Goal: Task Accomplishment & Management: Use online tool/utility

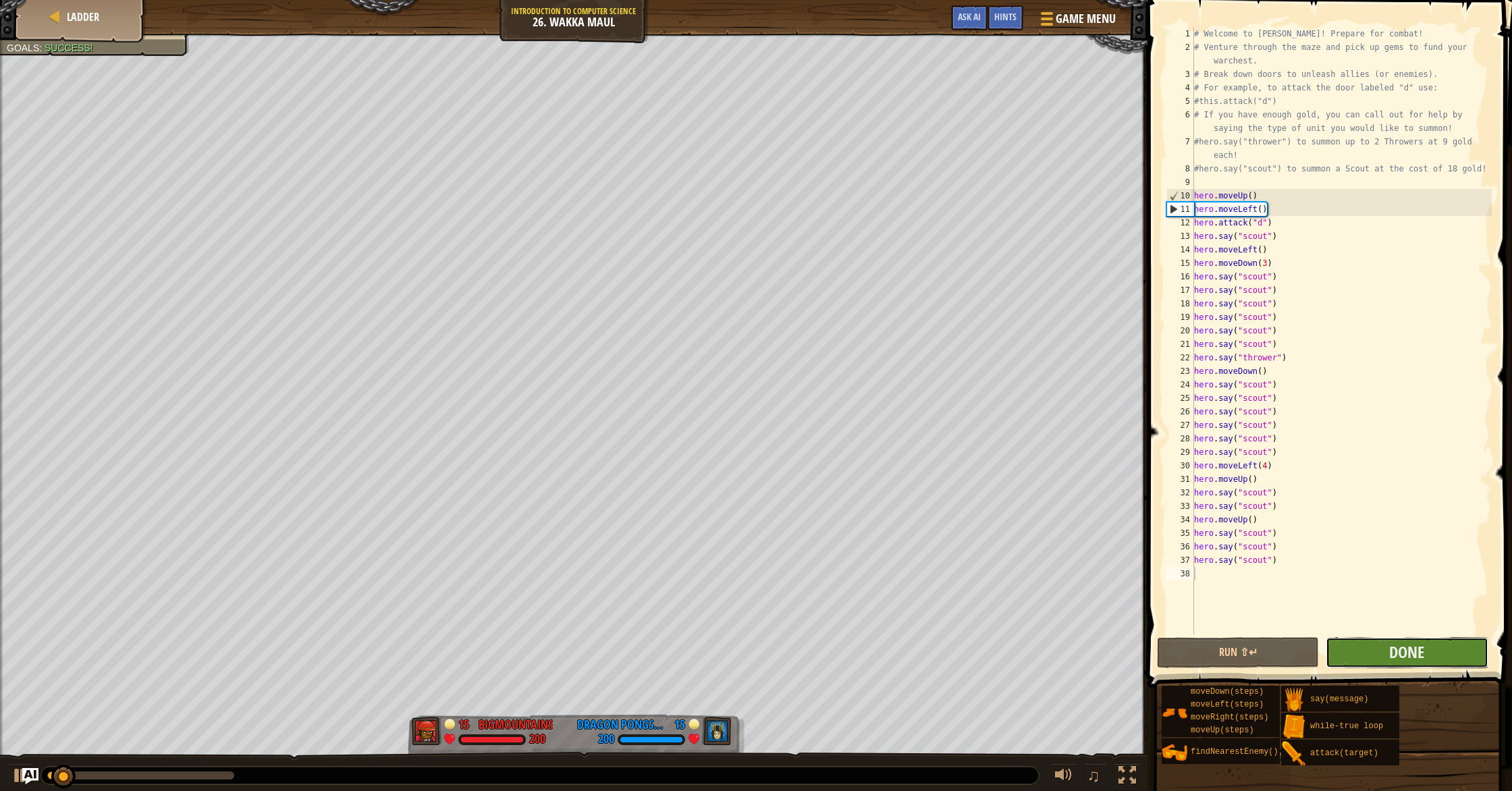
click at [1361, 583] on div "1 2 3 4 5 6 7 8 9 10 11 12 13 14 15 16 17 18 19 20 21 22 23 24 25 26 27 28 29 3…" at bounding box center [1328, 370] width 368 height 728
click at [1401, 641] on span "Done" at bounding box center [1406, 652] width 35 height 22
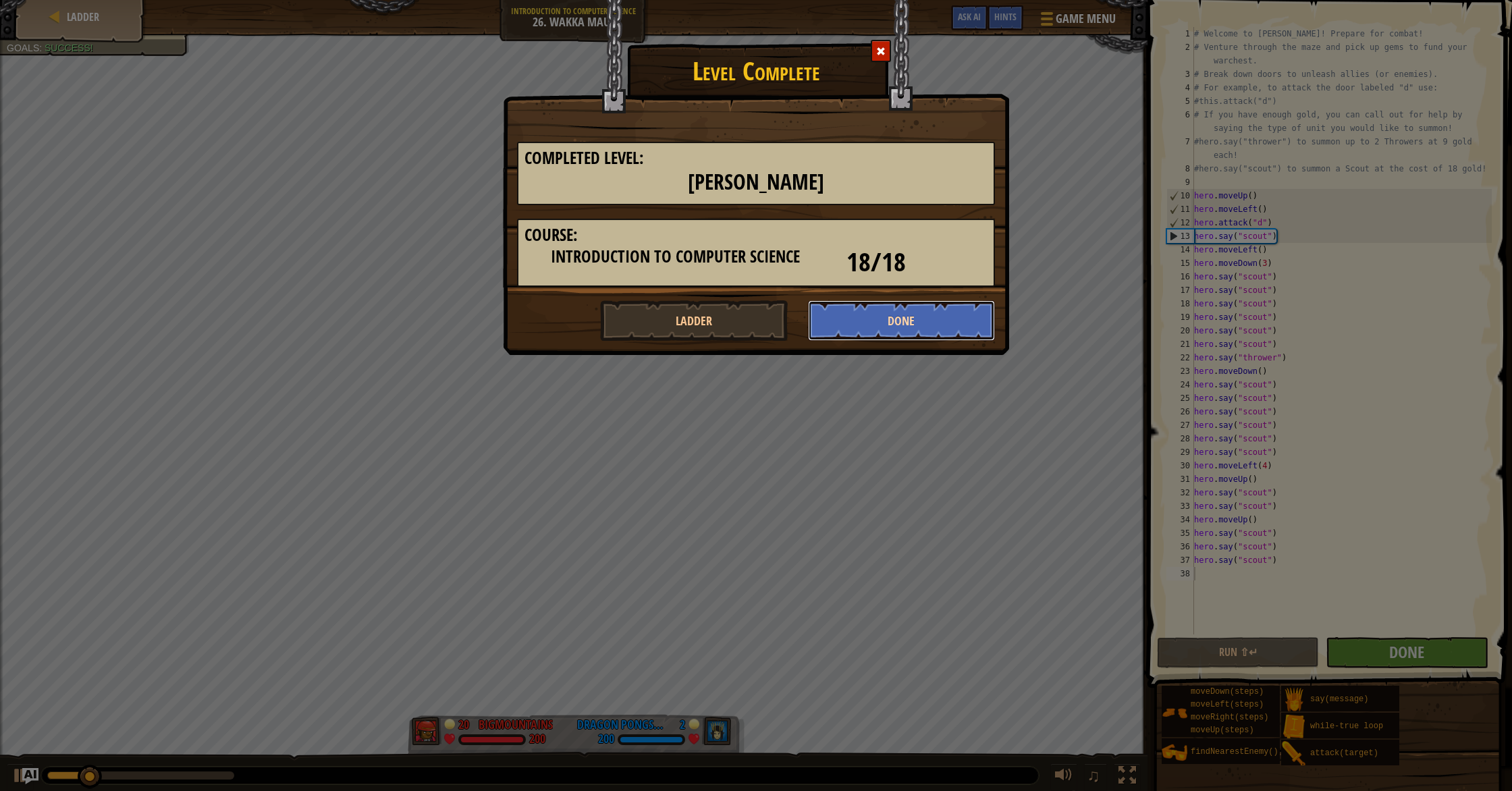
click at [939, 316] on button "Done" at bounding box center [902, 320] width 188 height 41
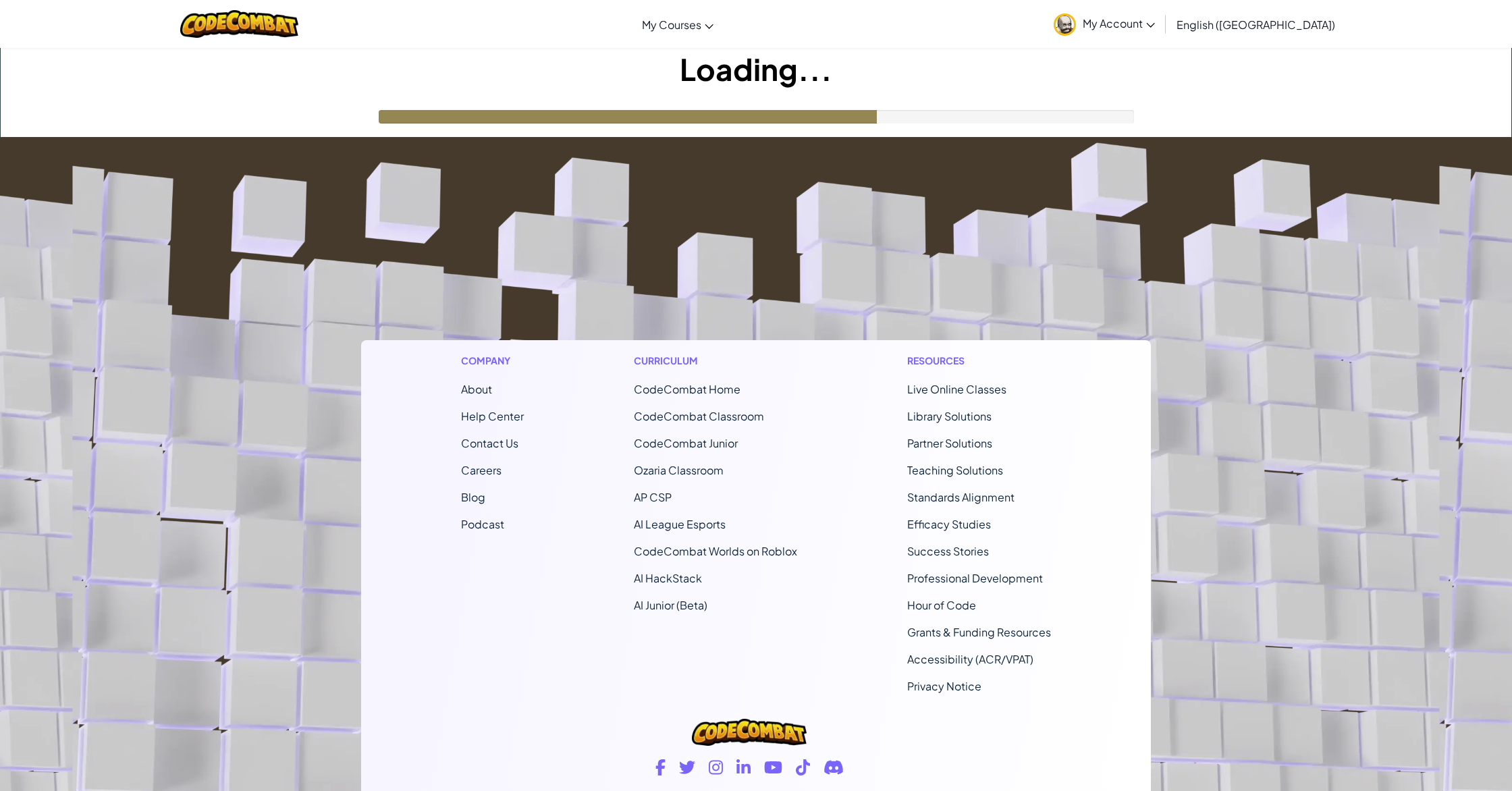
scroll to position [1, 0]
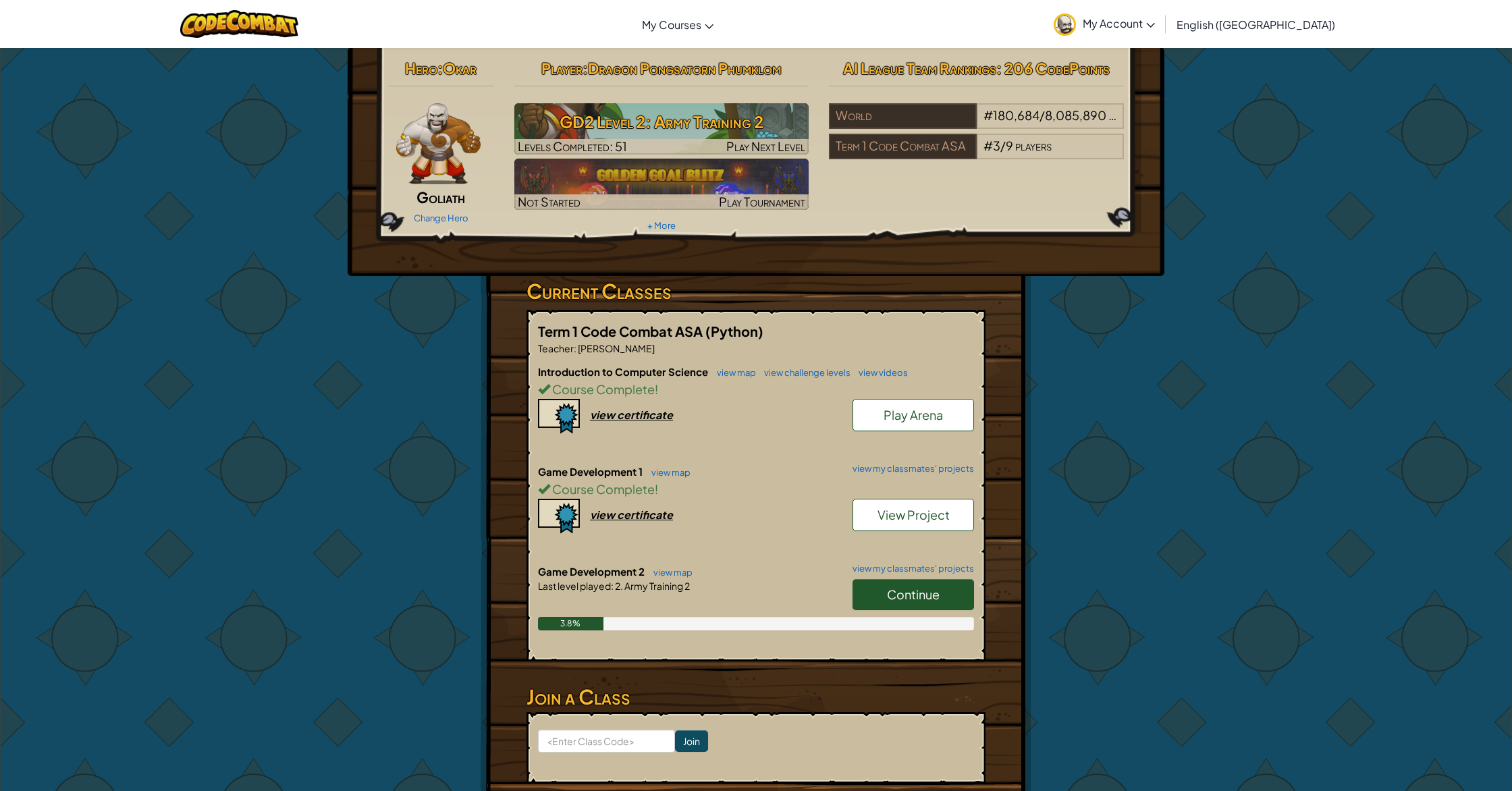
click at [901, 415] on span "Play Arena" at bounding box center [913, 415] width 59 height 15
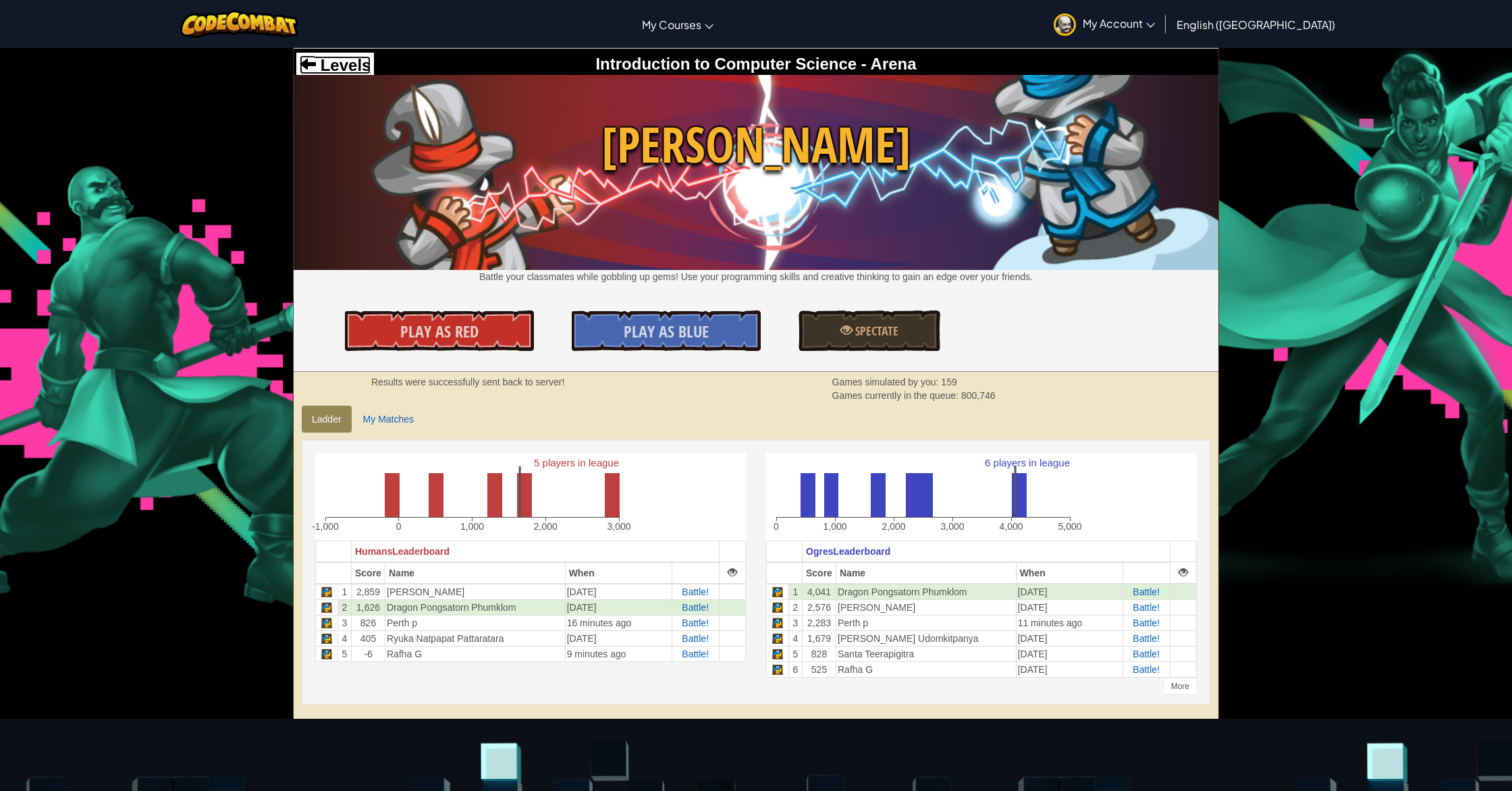
click at [319, 60] on span "Levels" at bounding box center [343, 65] width 55 height 19
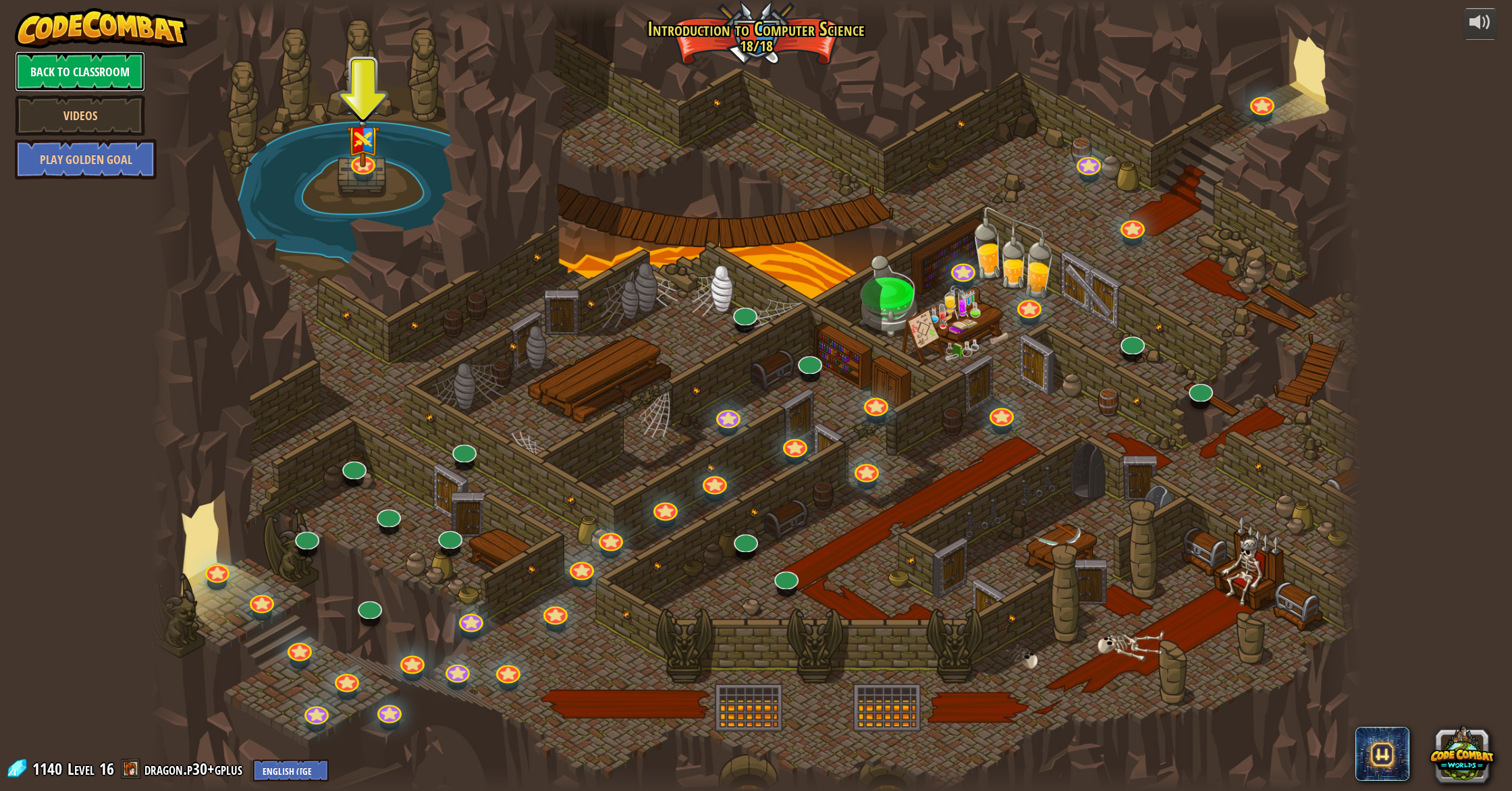
click at [95, 71] on link "Back to Classroom" at bounding box center [80, 72] width 130 height 41
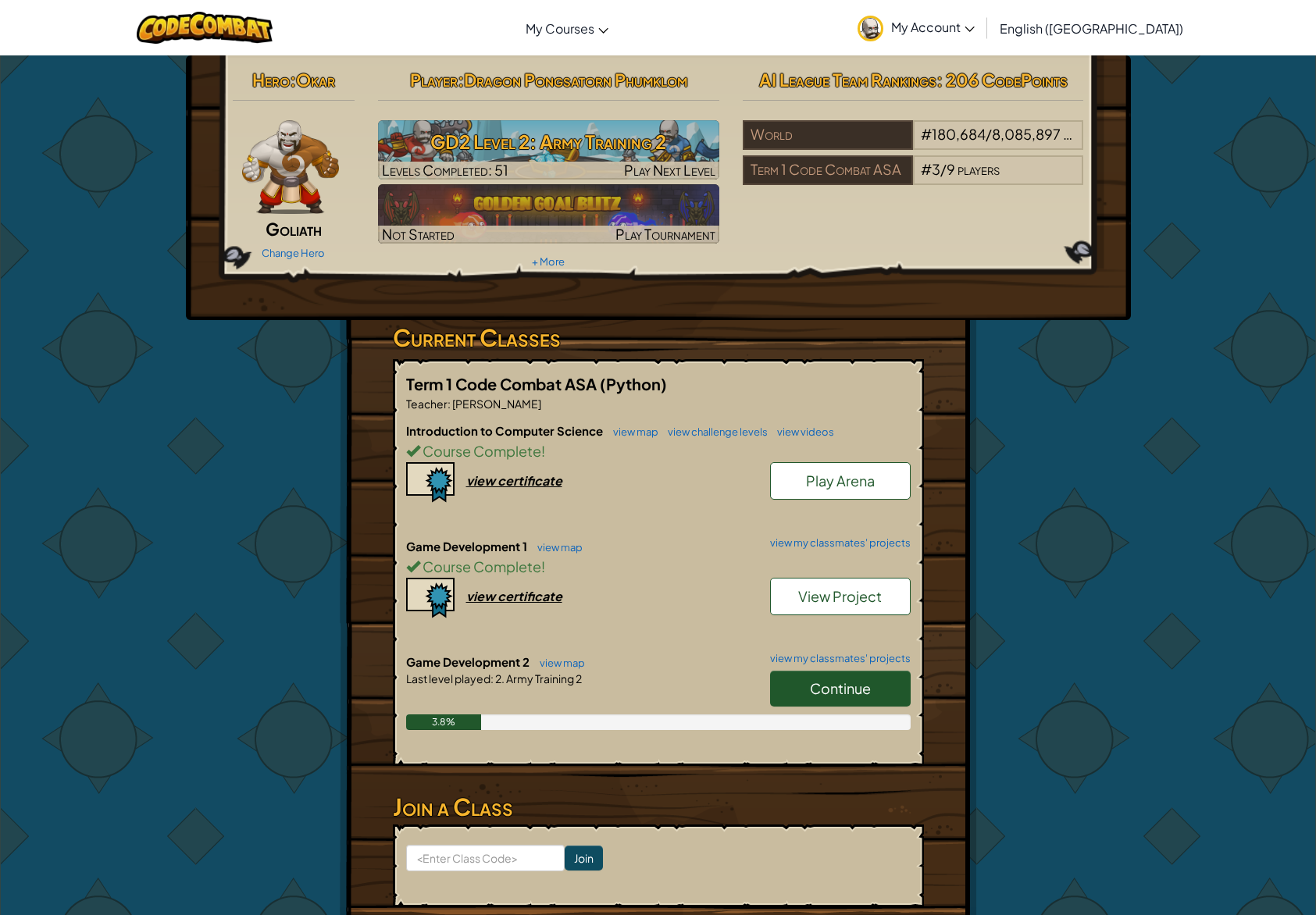
drag, startPoint x: 1186, startPoint y: 238, endPoint x: 1205, endPoint y: 239, distance: 19.0
click at [1188, 238] on div "Hero : Okar Goliath Change Hero Player : Dragon Pongsatorn Phumklom GD2 Level 2…" at bounding box center [658, 524] width 1316 height 939
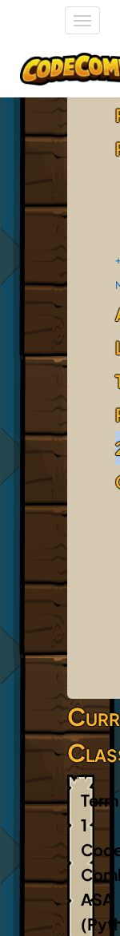
scroll to position [0, 65]
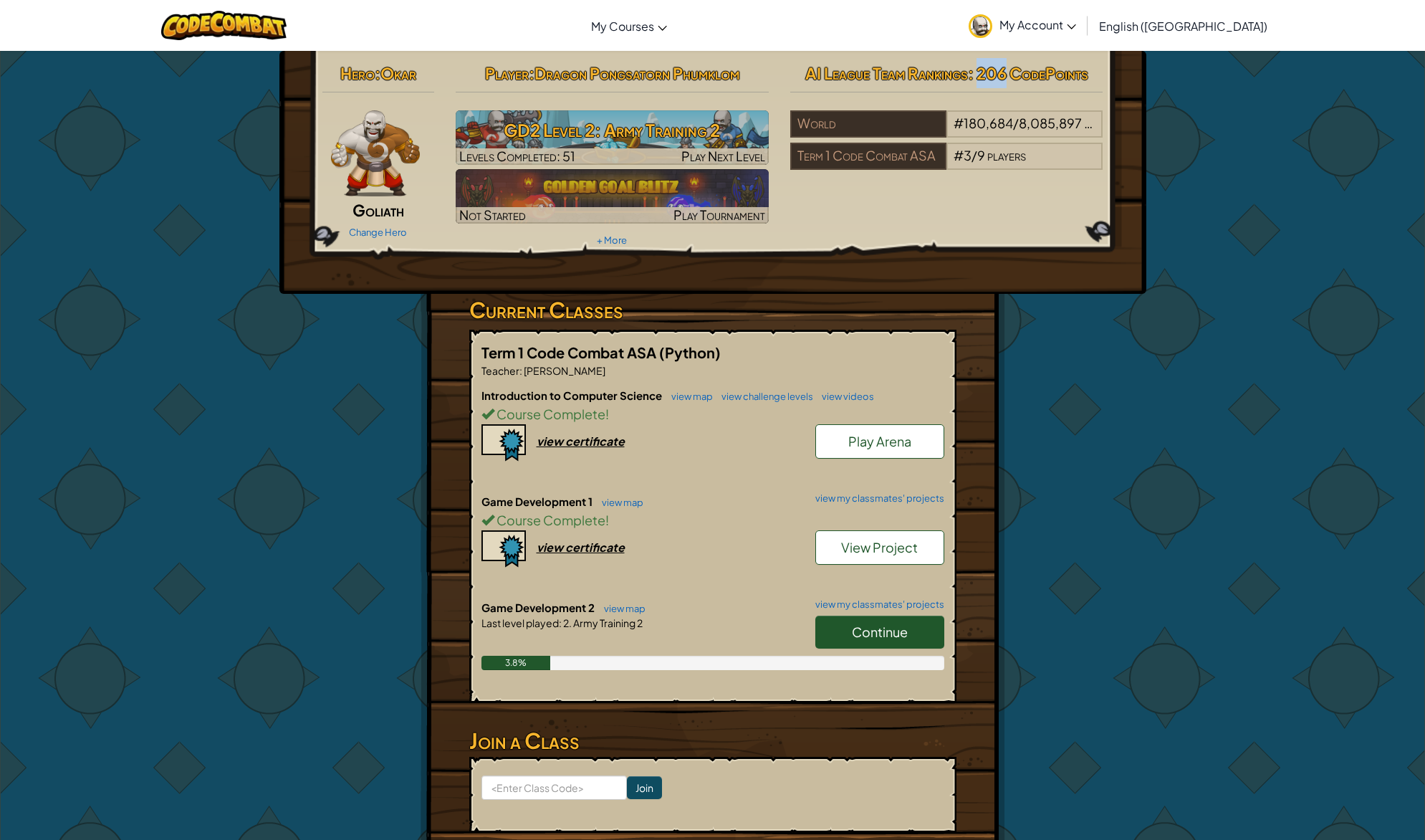
click at [840, 433] on link "Play Arena" at bounding box center [880, 442] width 129 height 34
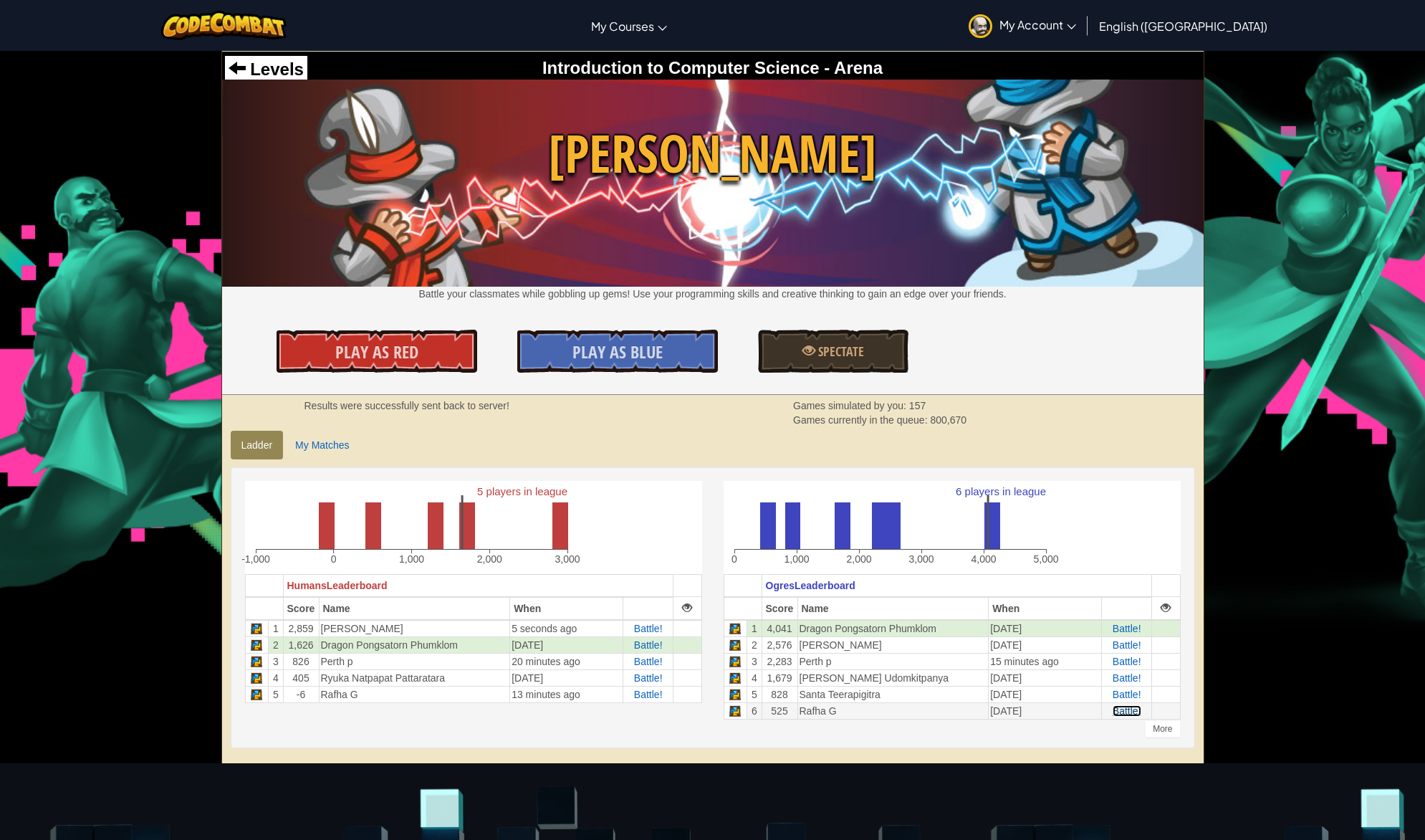
click at [1135, 711] on span "Battle!" at bounding box center [1127, 711] width 29 height 12
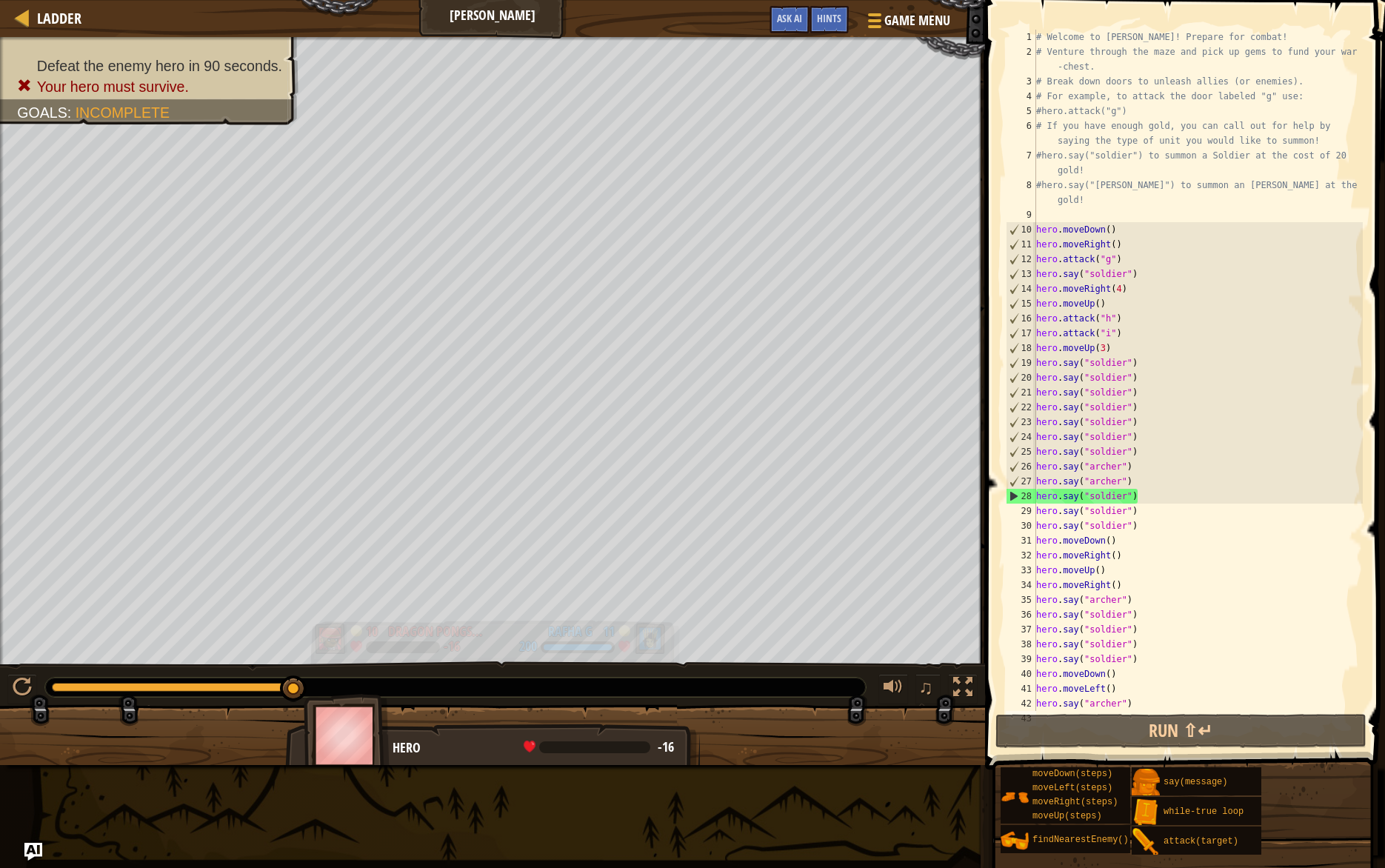
click at [609, 645] on div at bounding box center [577, 647] width 68 height 6
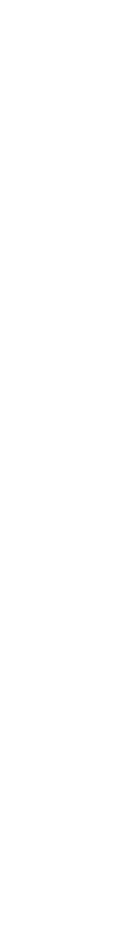
click at [120, 0] on html at bounding box center [60, 0] width 120 height 0
